Goal: Use online tool/utility: Utilize a website feature to perform a specific function

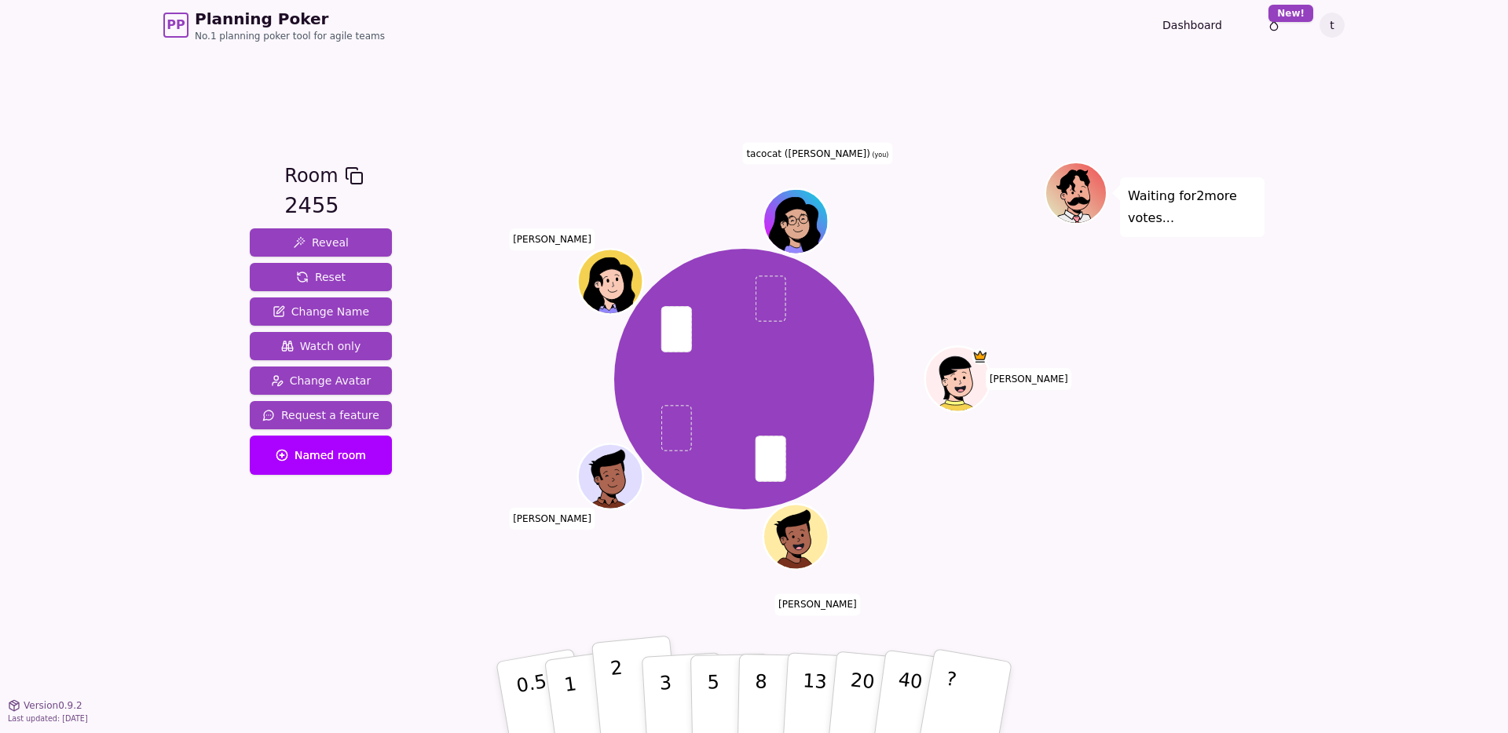
click at [623, 674] on button "2" at bounding box center [636, 698] width 90 height 125
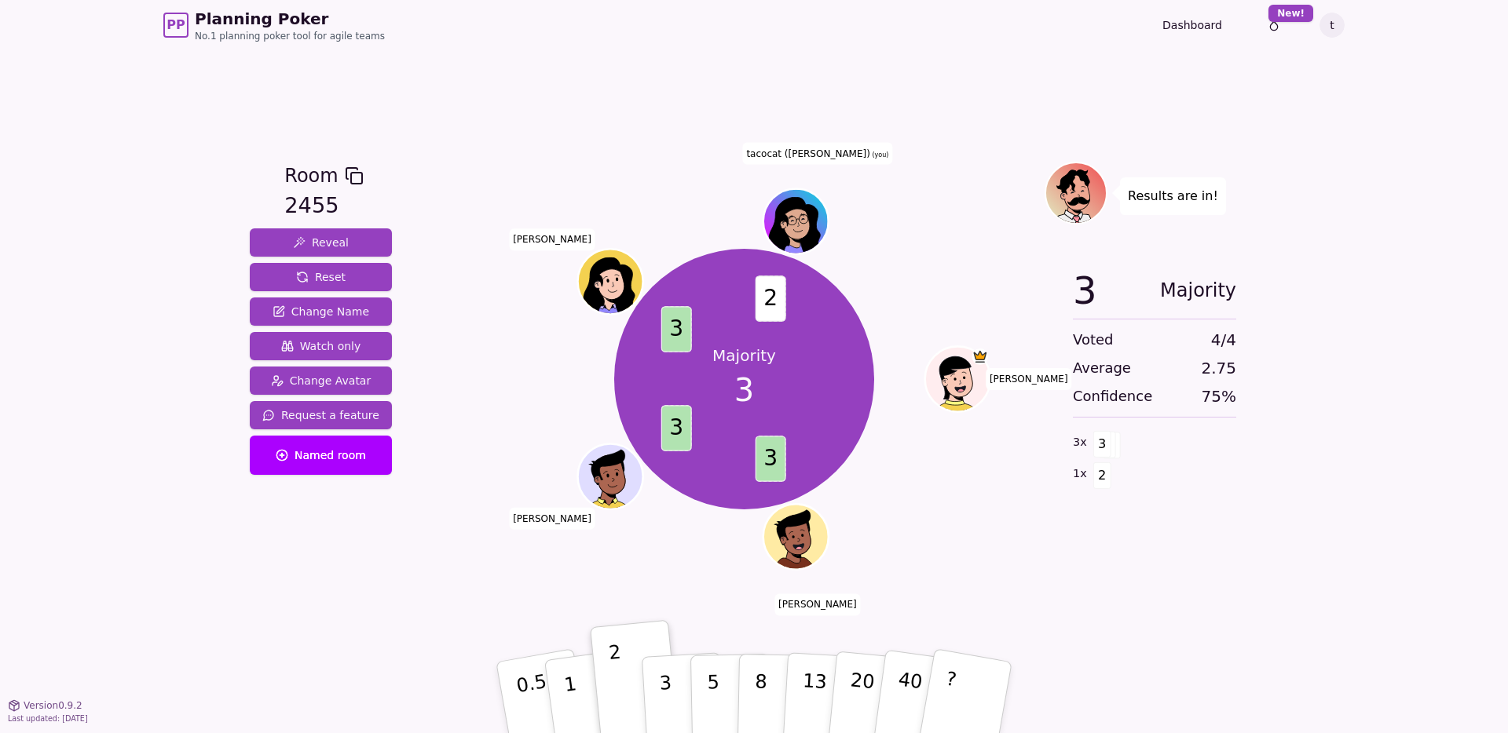
click at [125, 537] on div "PP Planning Poker No.1 planning poker tool for agile teams Dashboard Toggle the…" at bounding box center [754, 366] width 1508 height 733
click at [660, 670] on p "3" at bounding box center [666, 699] width 17 height 86
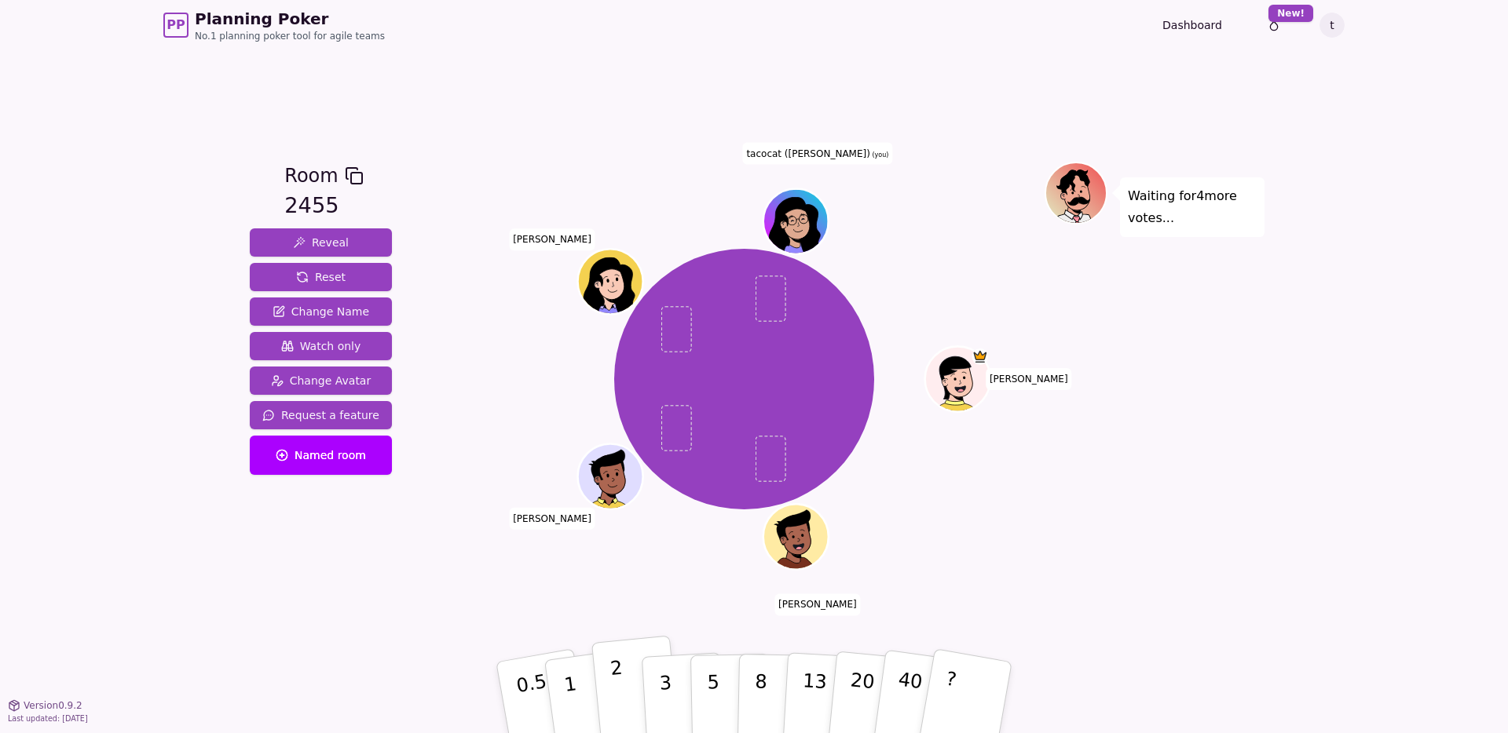
click at [623, 680] on button "2" at bounding box center [636, 698] width 90 height 125
click at [675, 680] on button "3" at bounding box center [684, 698] width 86 height 122
